Goal: Check status: Check status

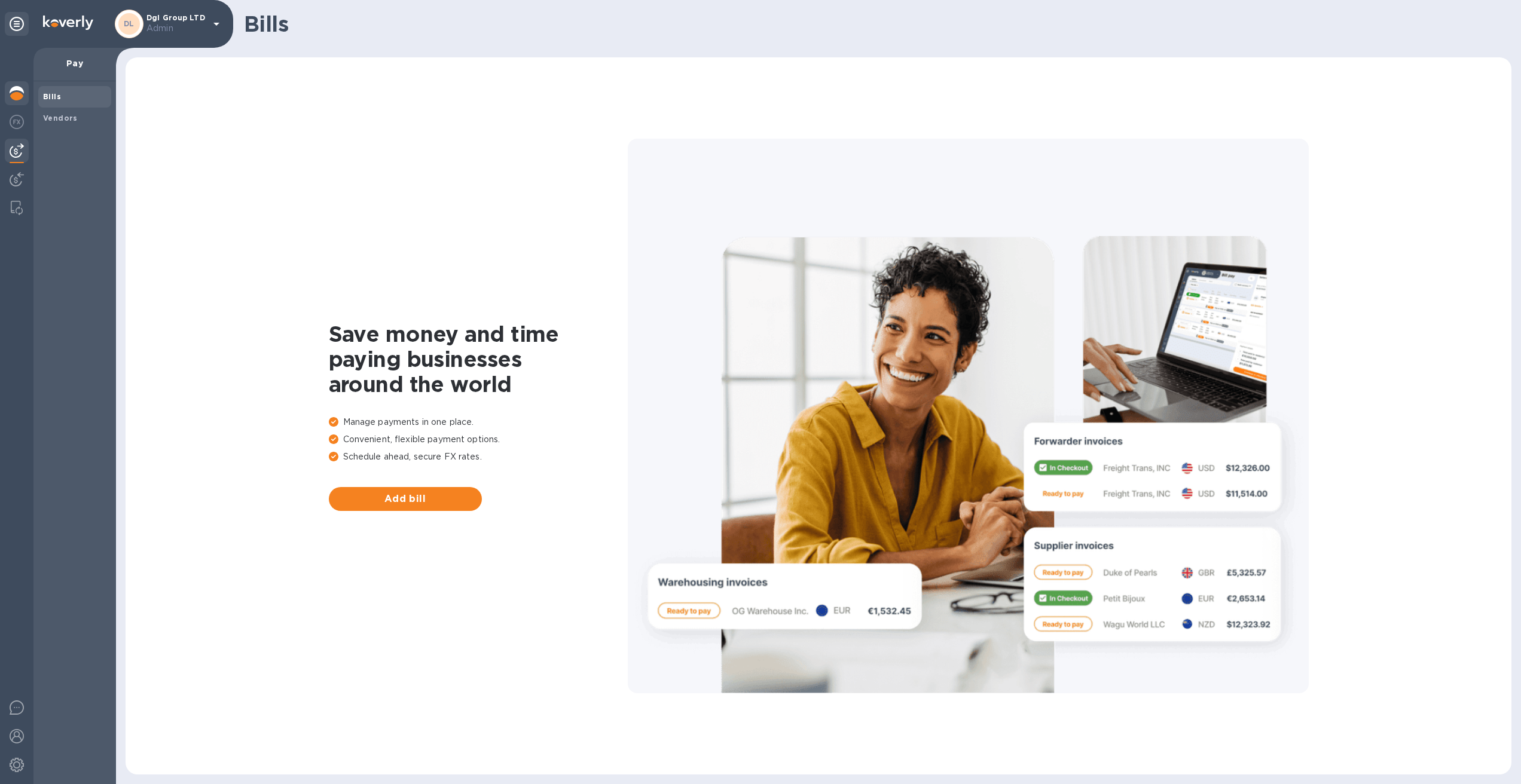
click at [15, 91] on img at bounding box center [17, 93] width 15 height 15
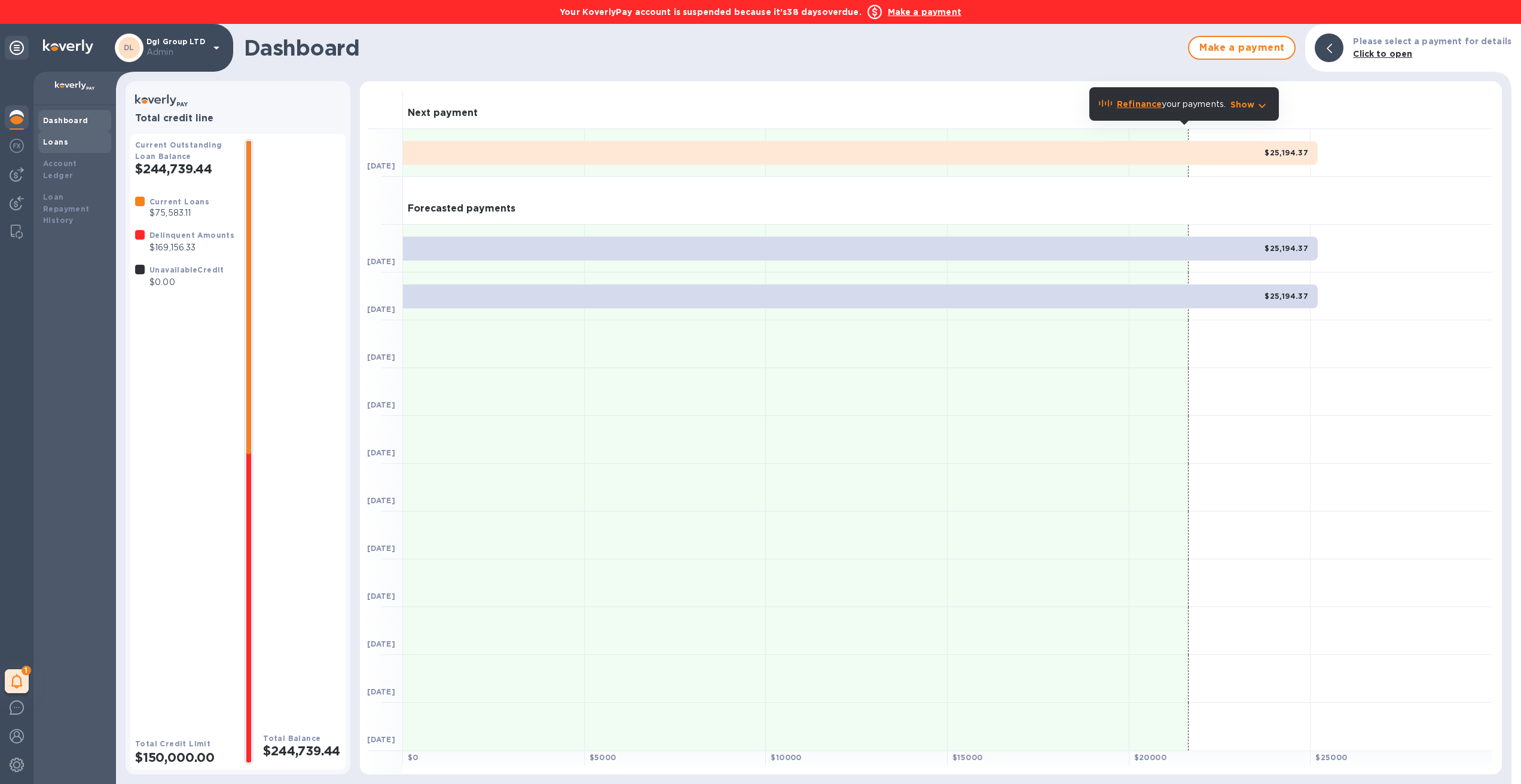
click at [76, 147] on div "Loans" at bounding box center [75, 142] width 63 height 12
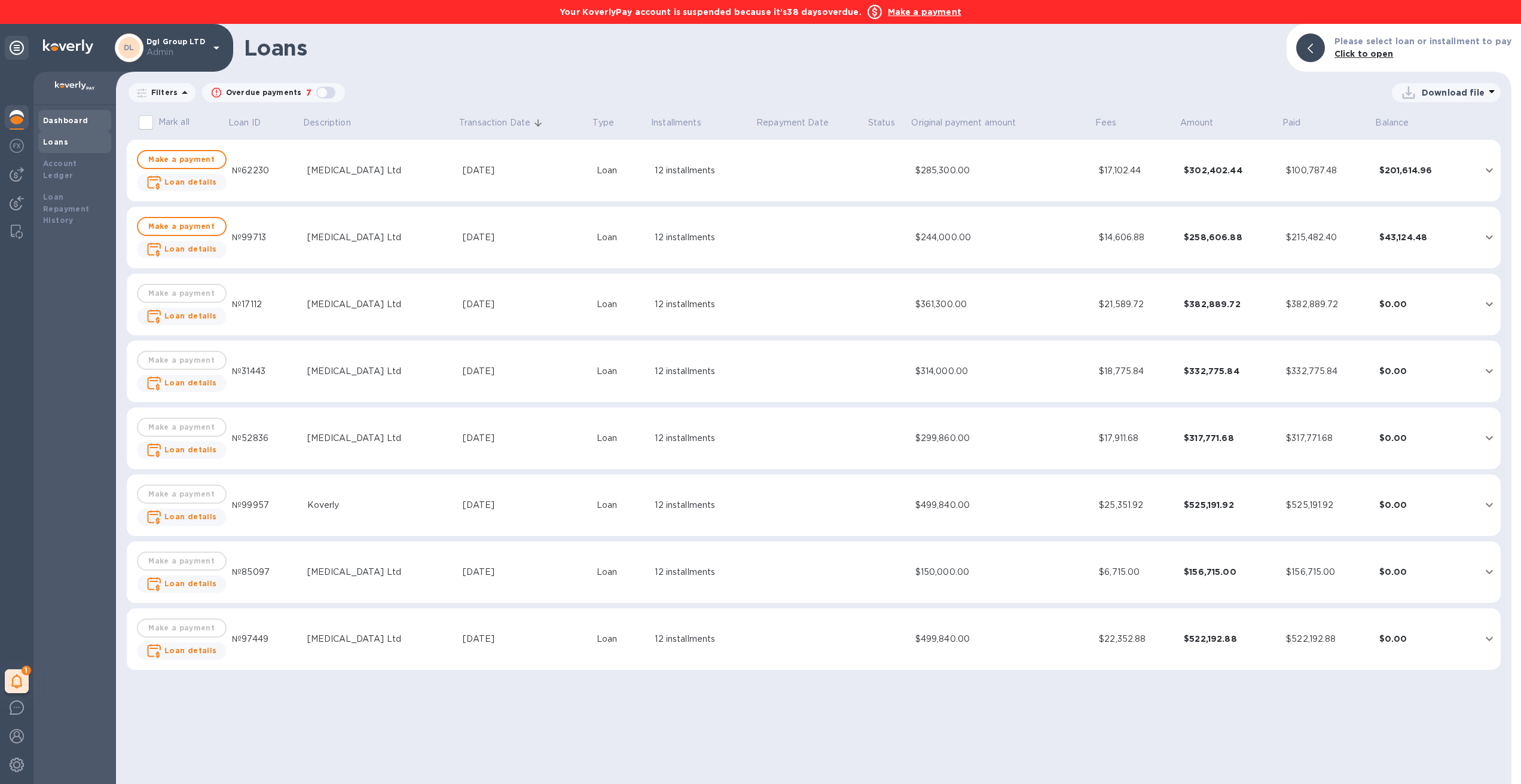
click at [66, 119] on b "Dashboard" at bounding box center [66, 121] width 46 height 9
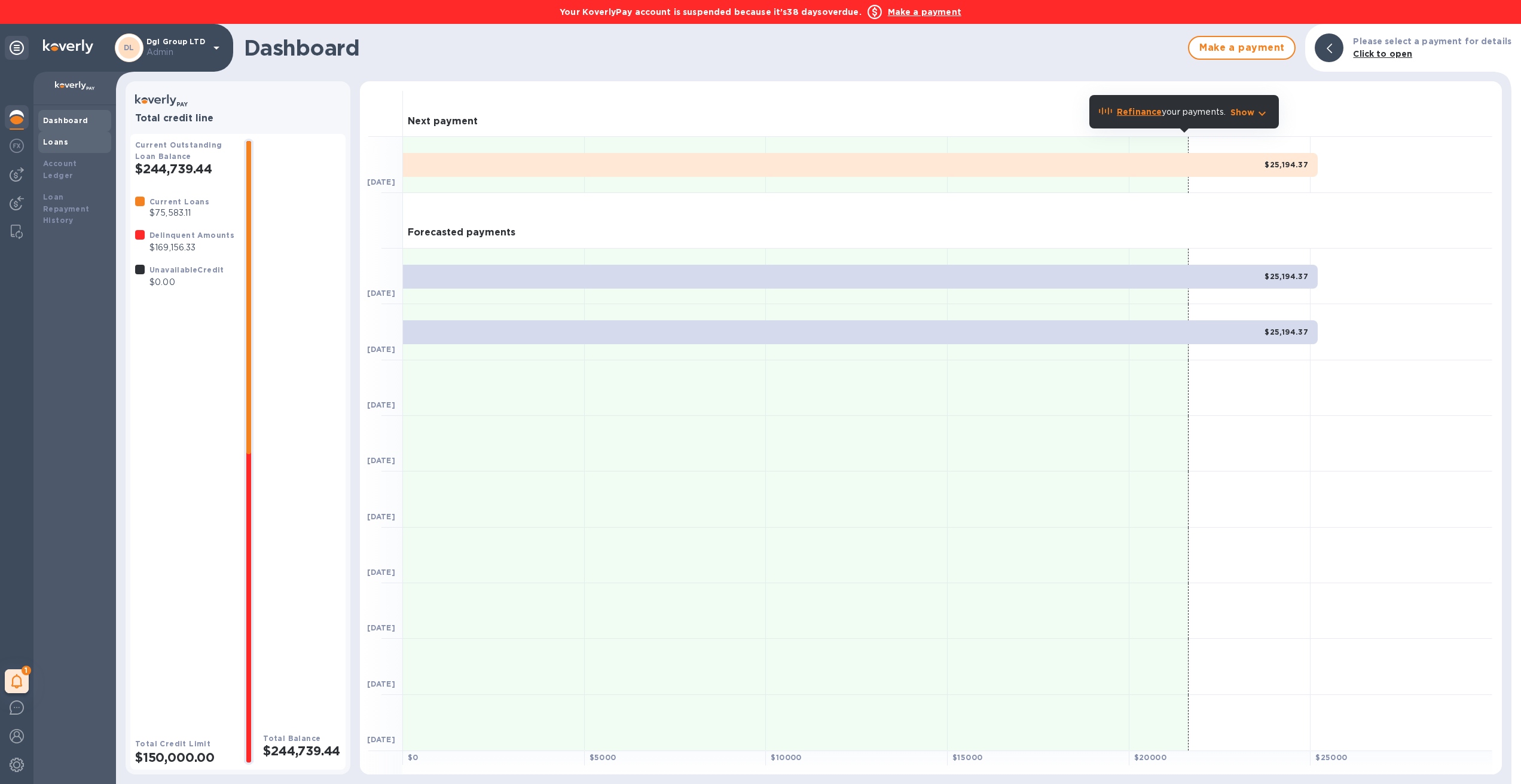
click at [68, 144] on div "Loans" at bounding box center [75, 142] width 63 height 12
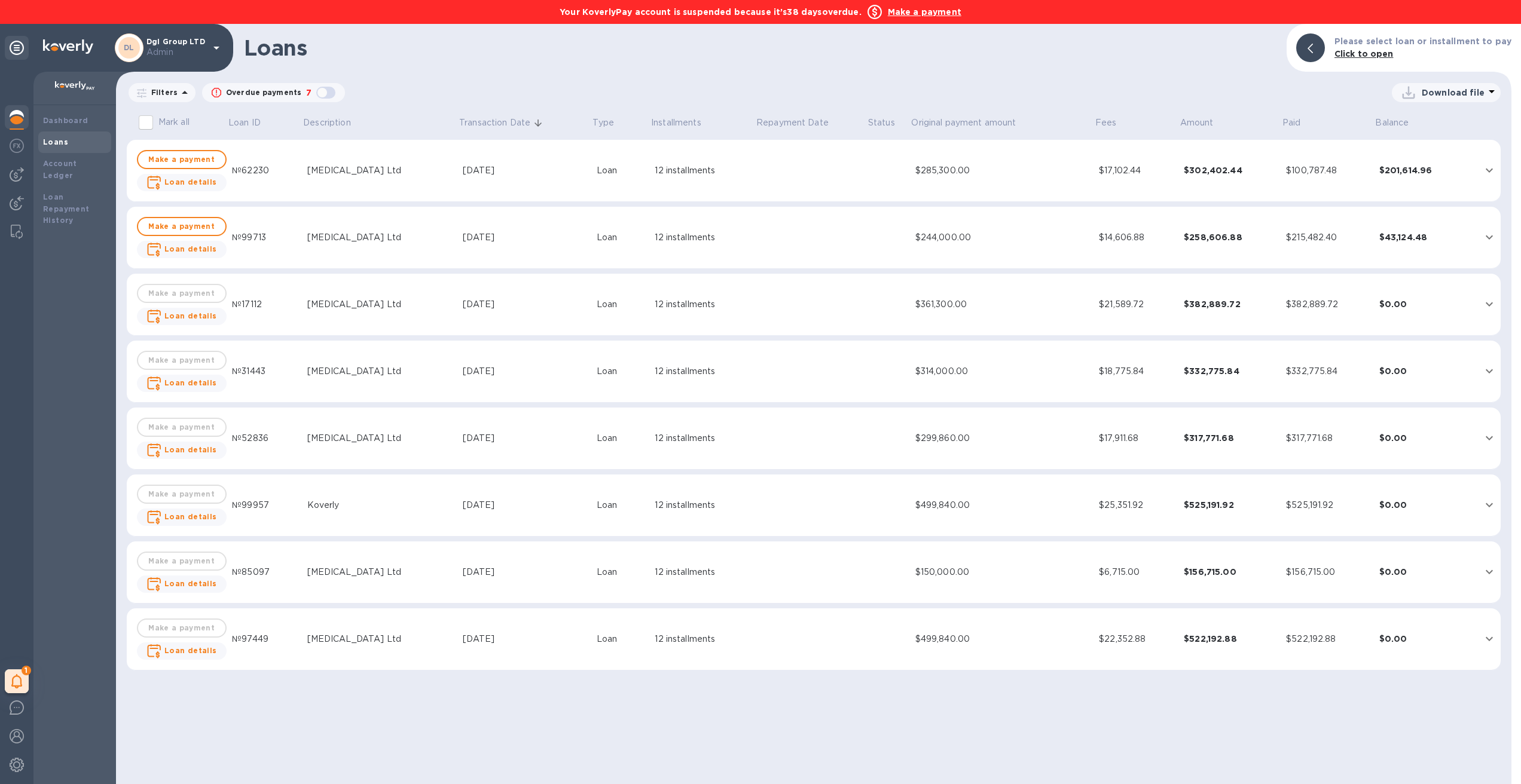
click at [916, 502] on div "$499,840.00" at bounding box center [1003, 505] width 175 height 13
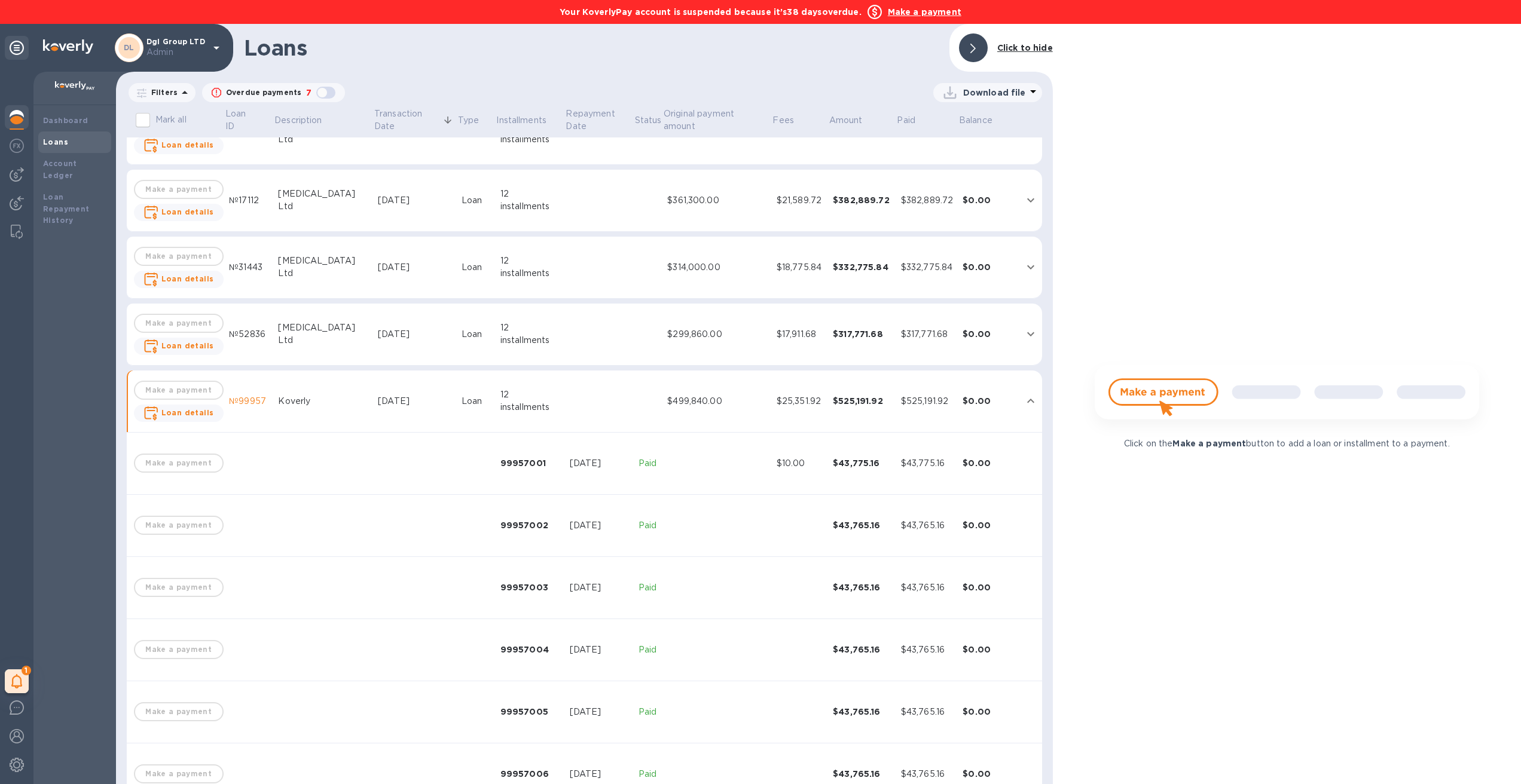
scroll to position [95, 0]
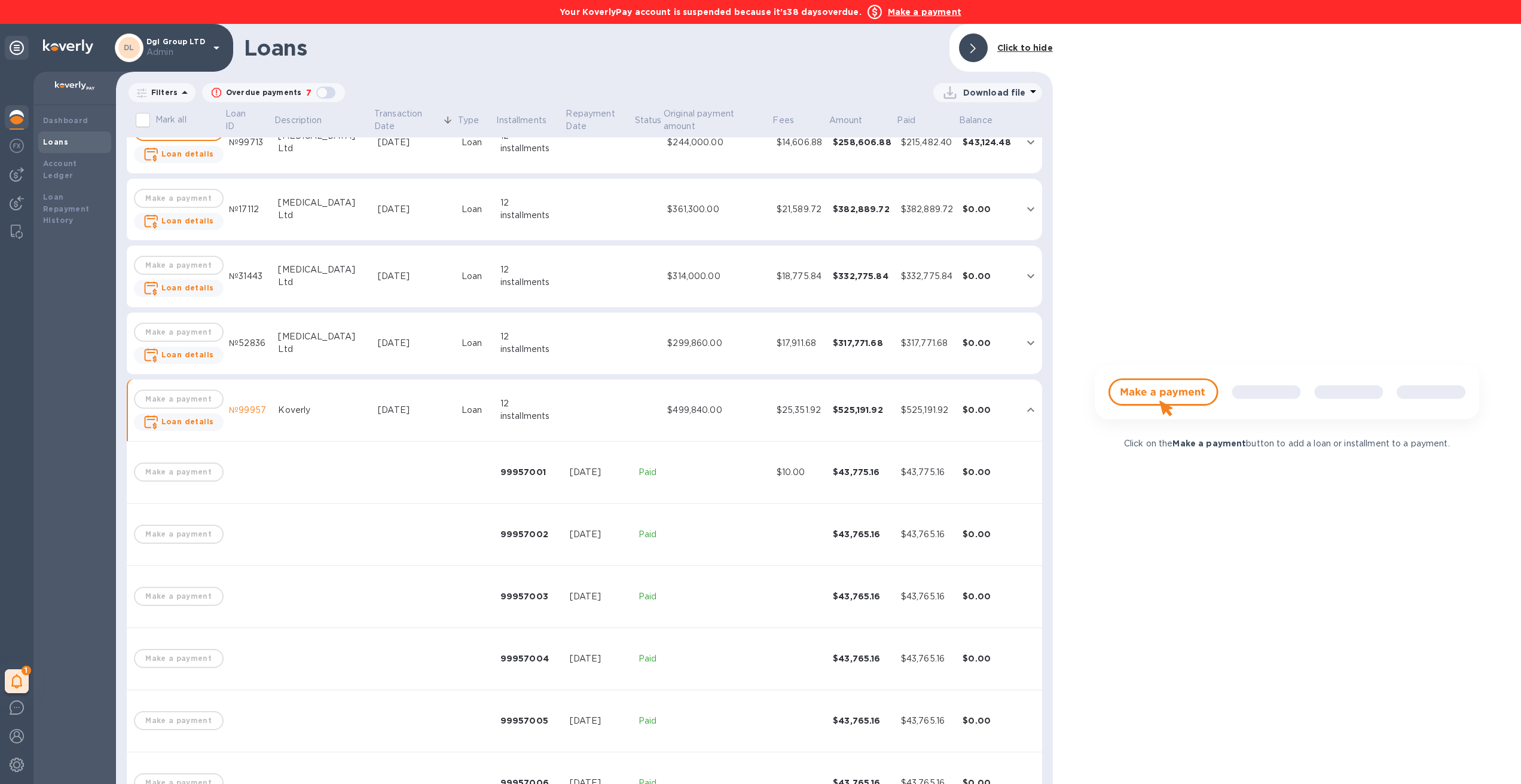
click at [1025, 413] on icon "expand row" at bounding box center [1031, 410] width 15 height 15
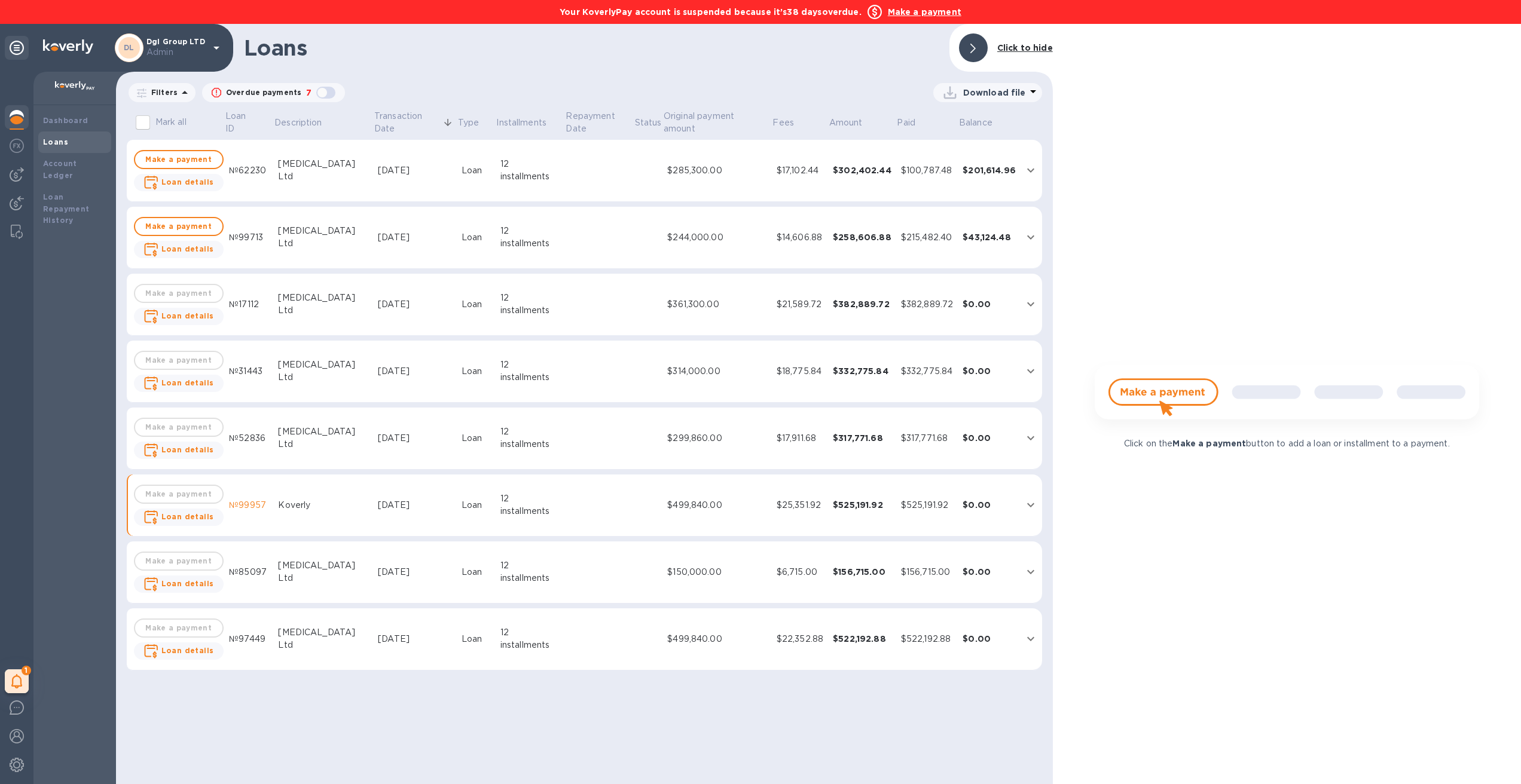
scroll to position [0, 0]
click at [565, 175] on td at bounding box center [599, 171] width 69 height 62
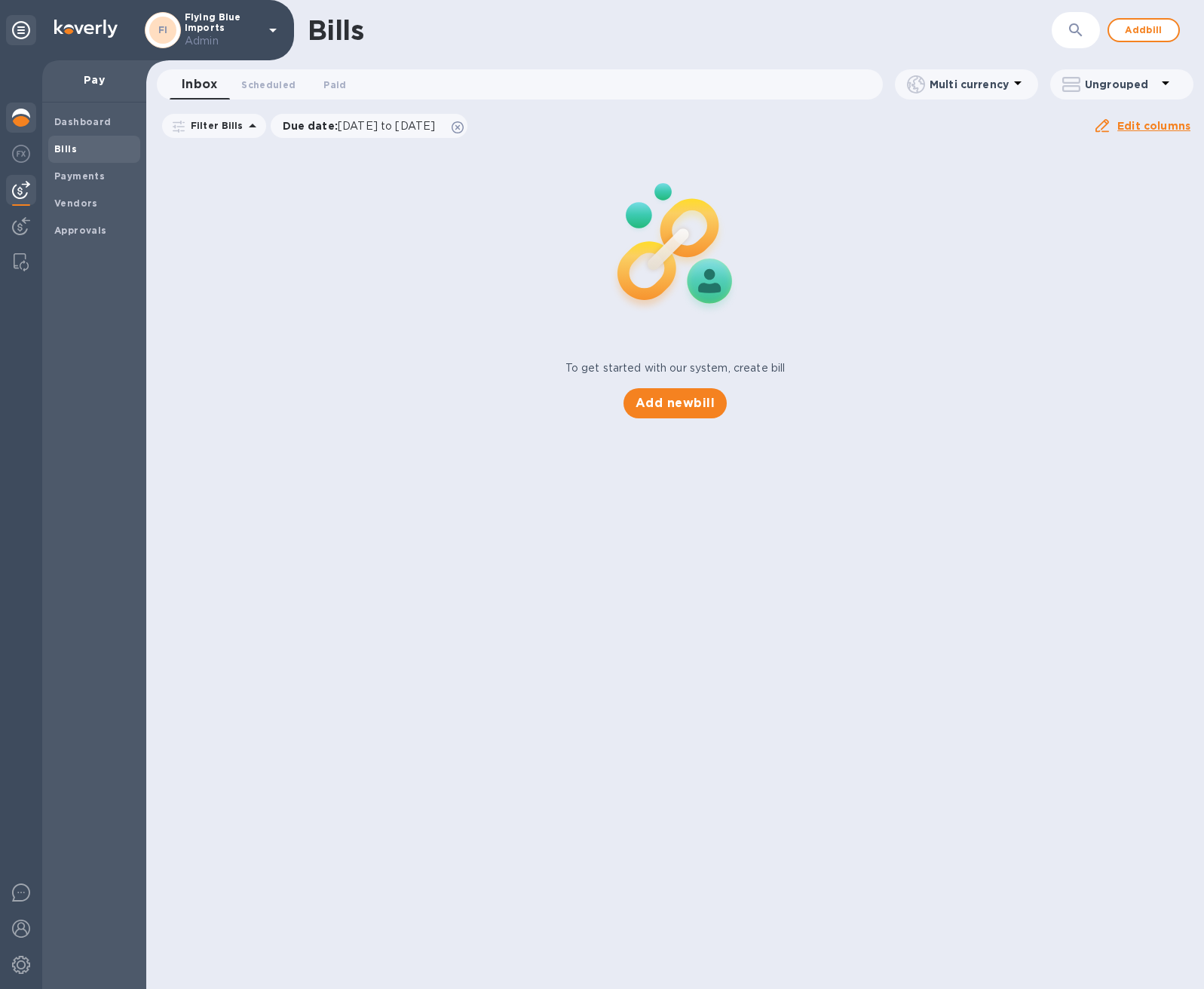
click at [20, 116] on img at bounding box center [22, 117] width 18 height 18
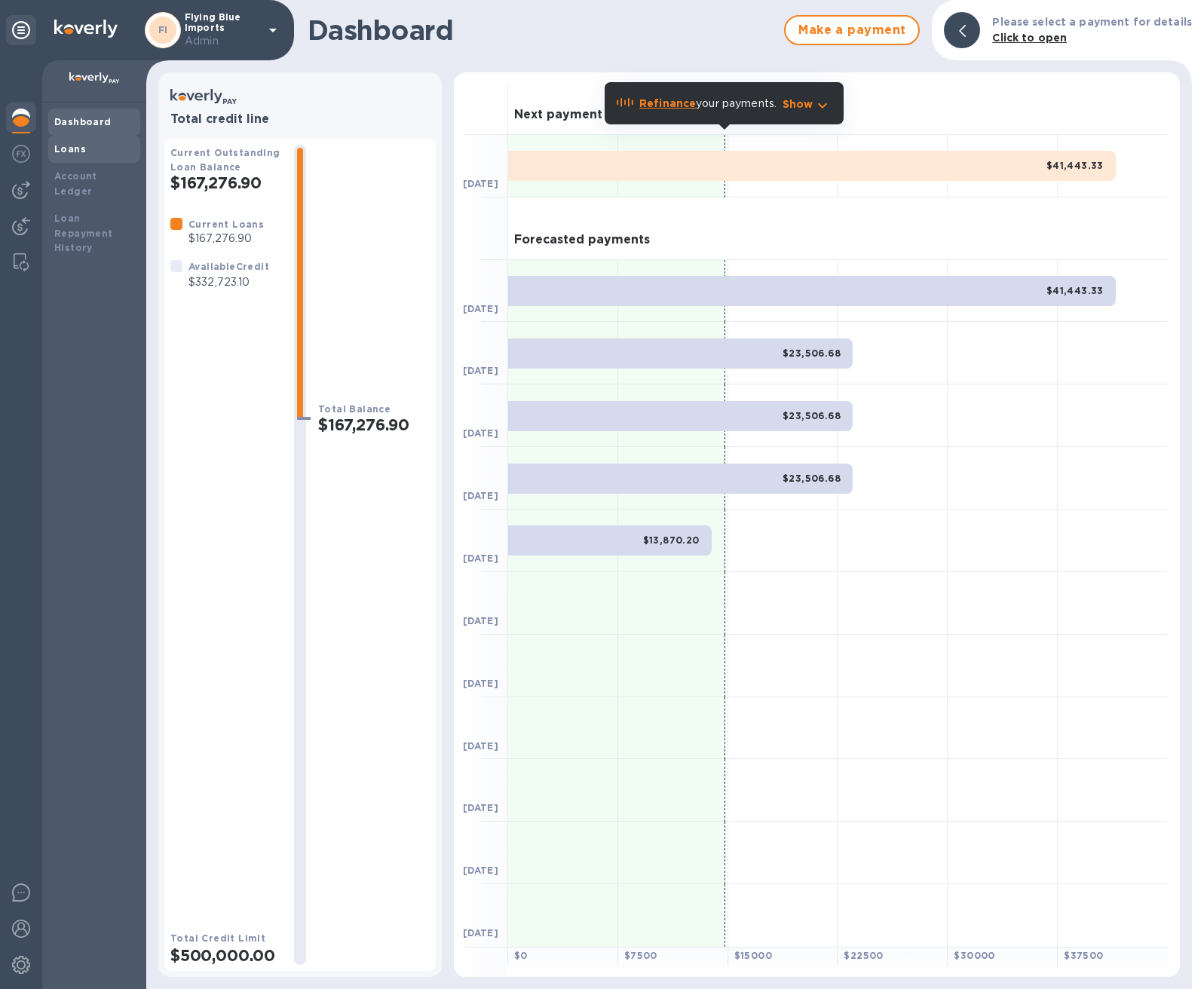
click at [79, 157] on div "Loans" at bounding box center [94, 149] width 92 height 27
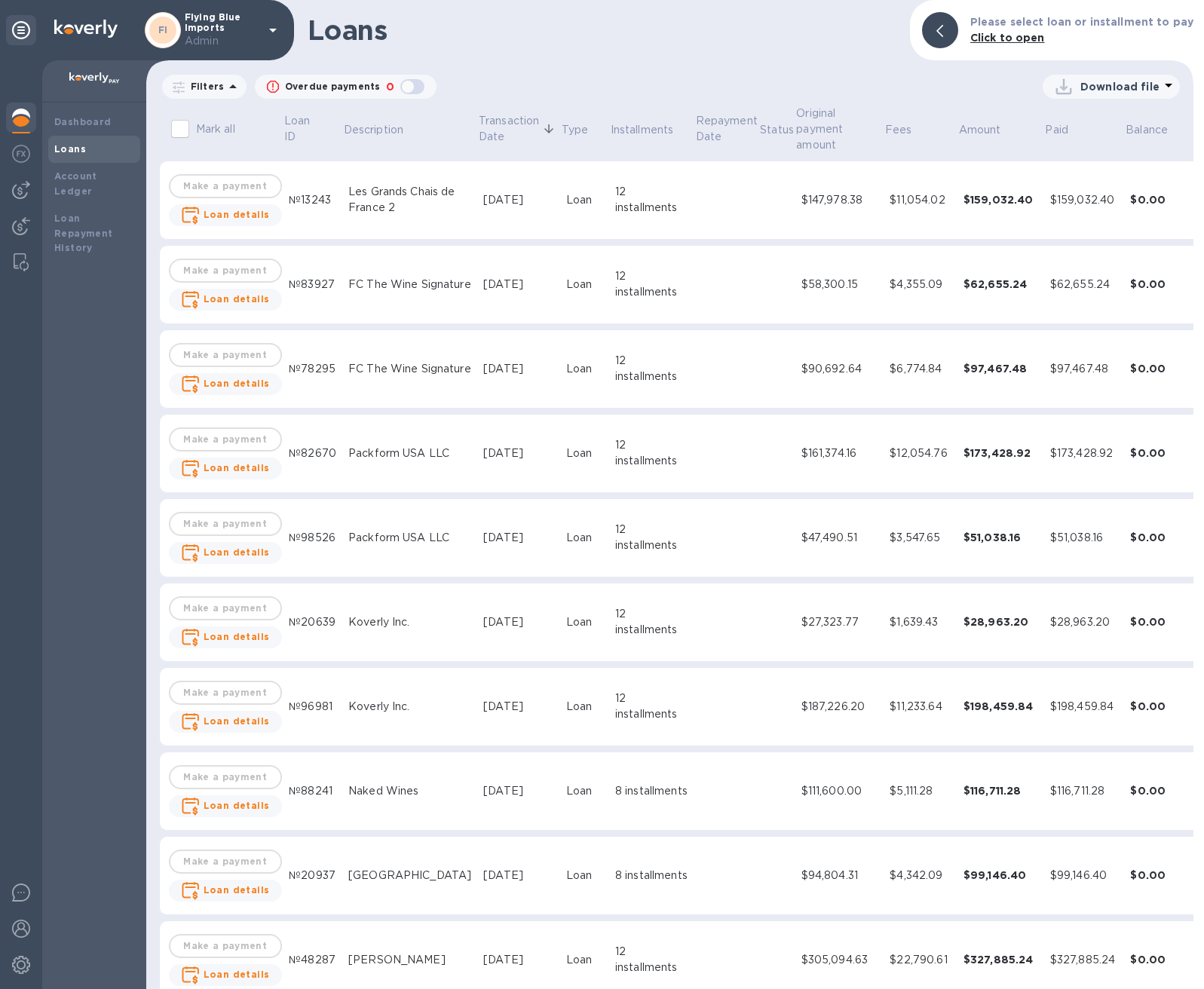
scroll to position [1083, 0]
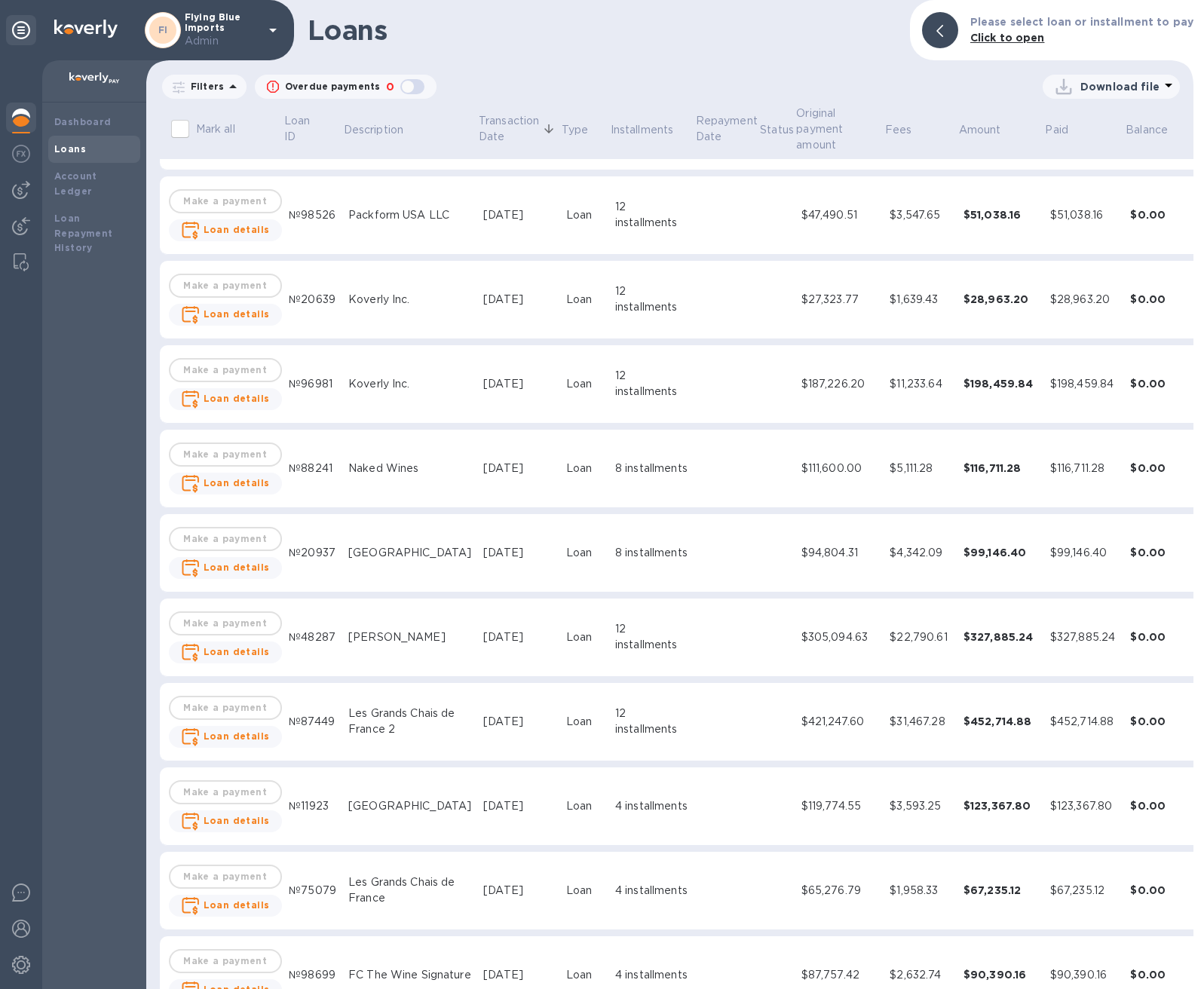
click at [1203, 636] on icon "expand row" at bounding box center [1215, 637] width 9 height 5
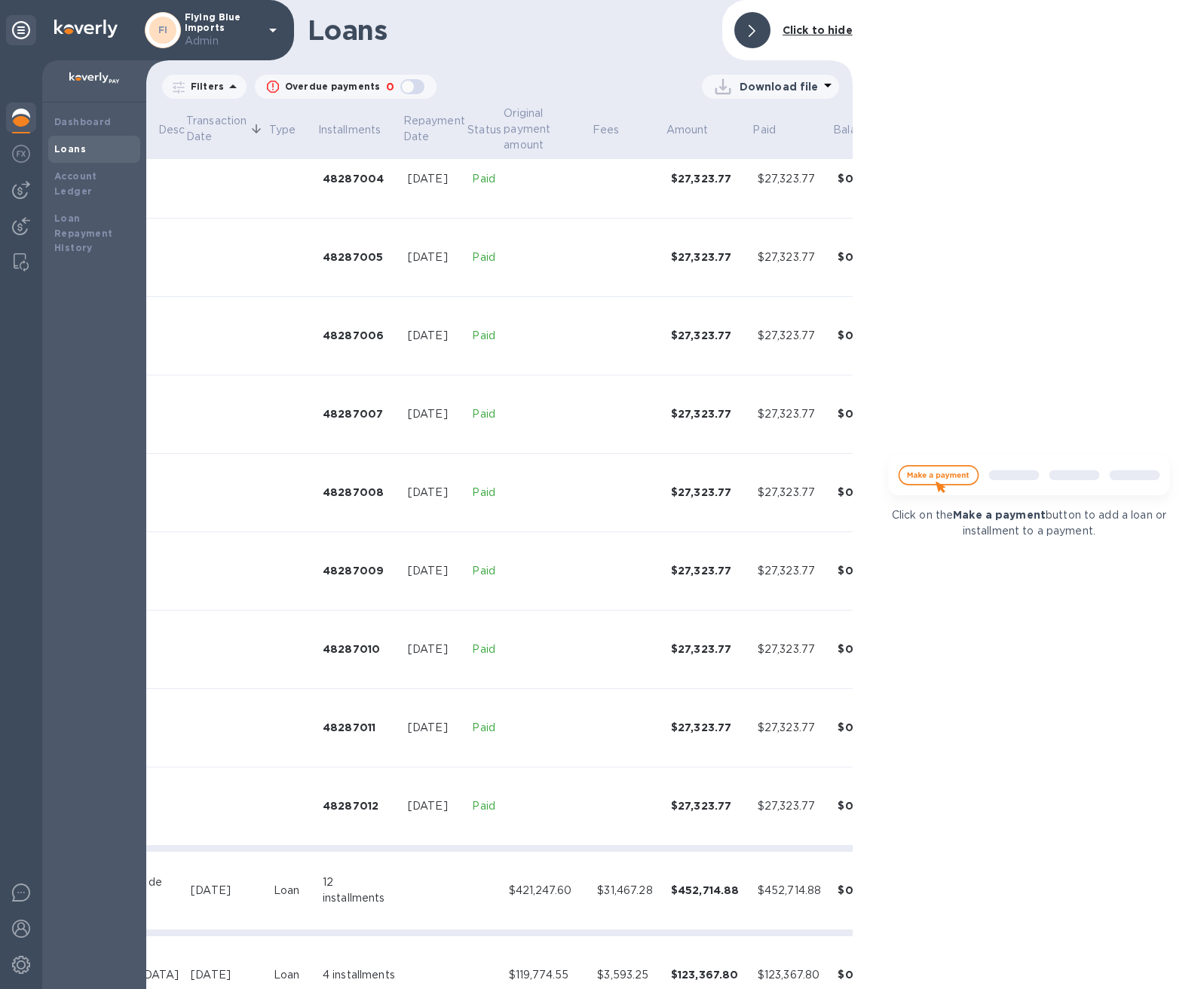
scroll to position [1856, 313]
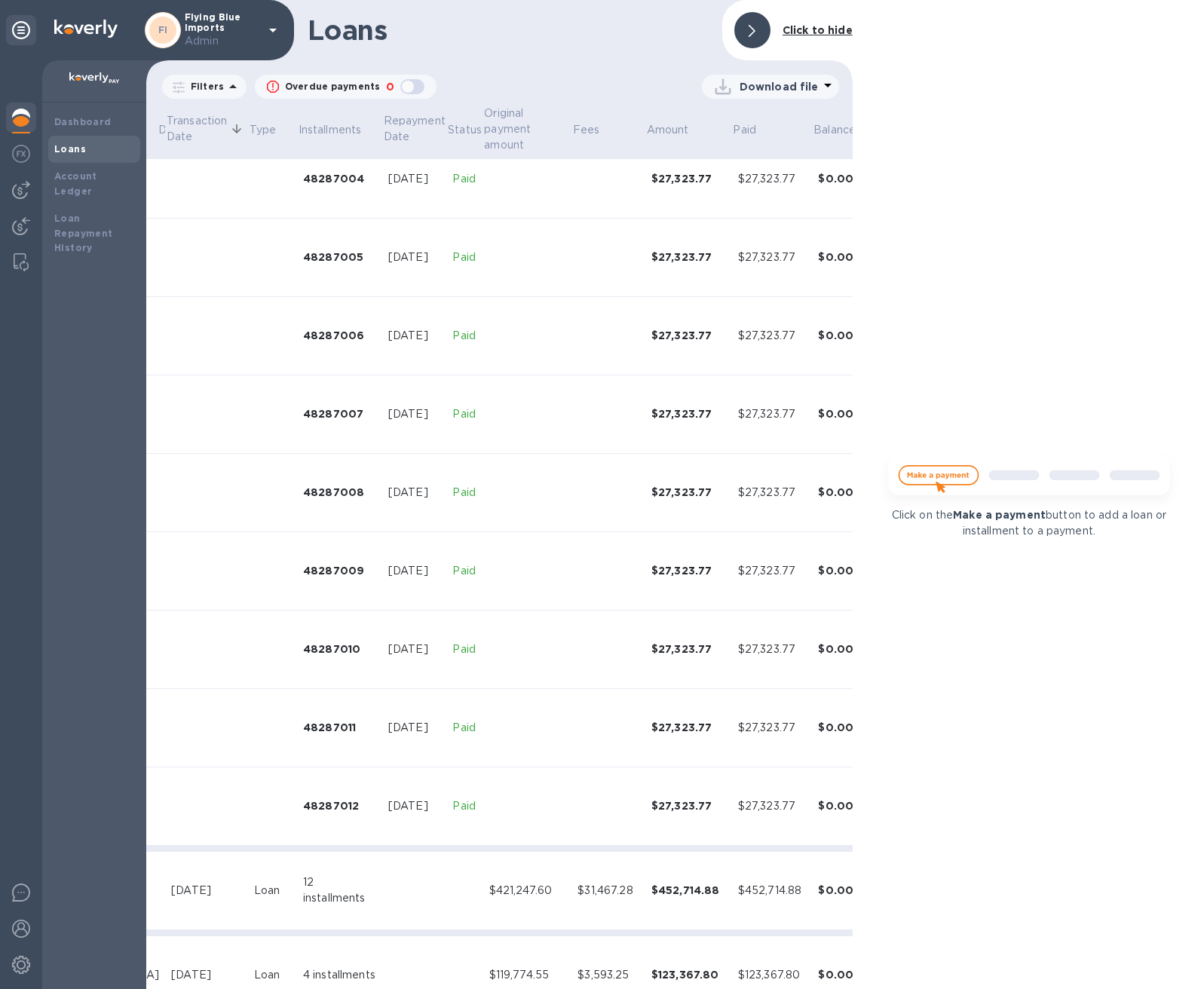
click at [747, 44] on div at bounding box center [752, 30] width 36 height 36
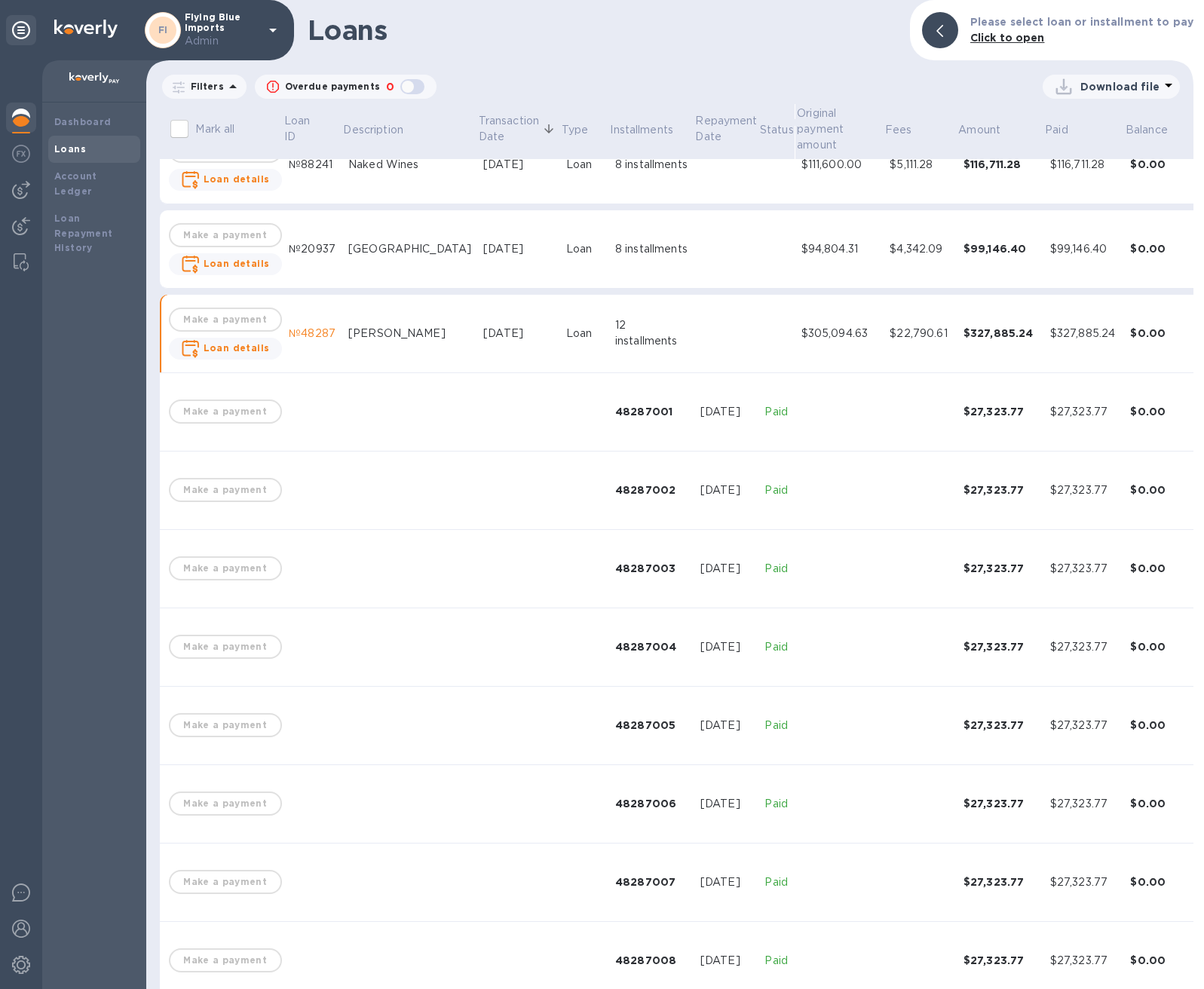
scroll to position [1384, 0]
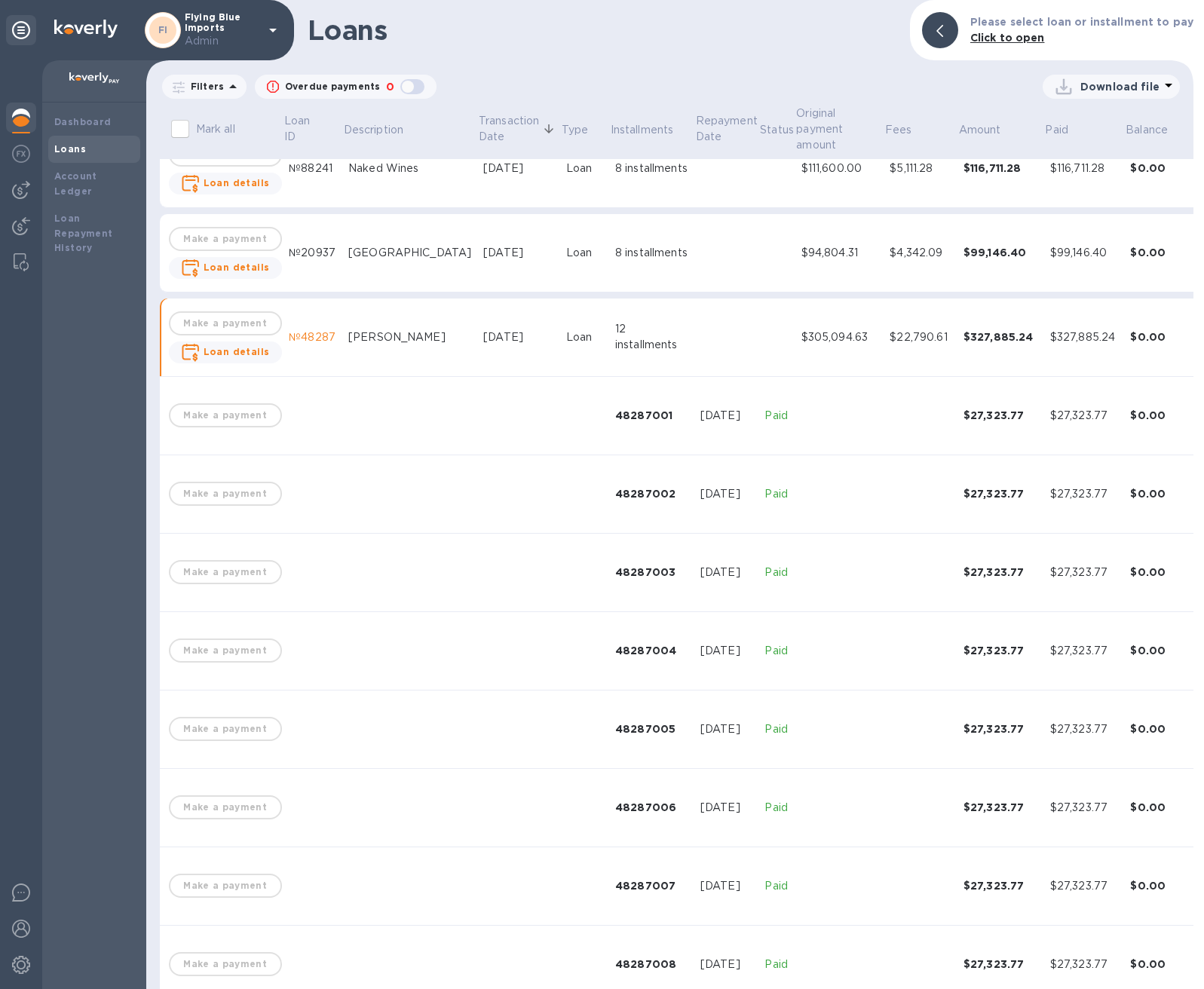
click at [1203, 339] on icon "expand row" at bounding box center [1215, 337] width 18 height 18
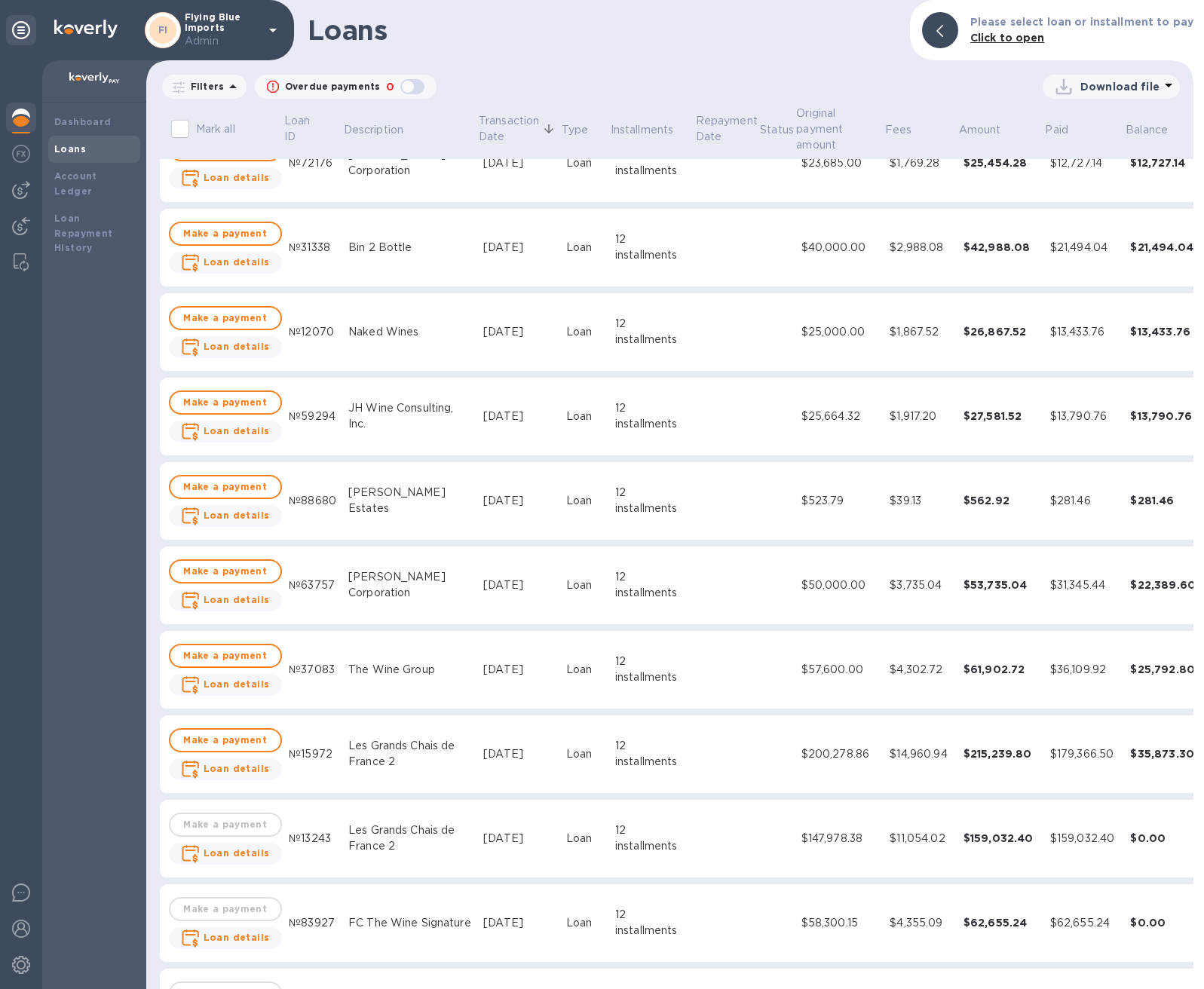
scroll to position [0, 0]
